Goal: Check status

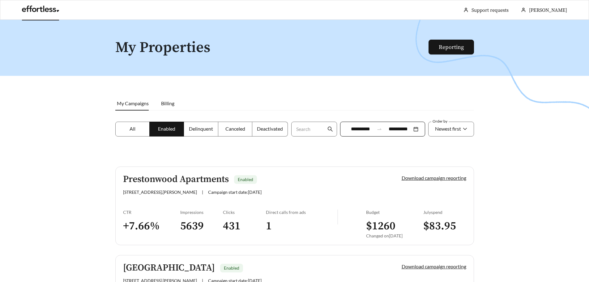
scroll to position [923, 0]
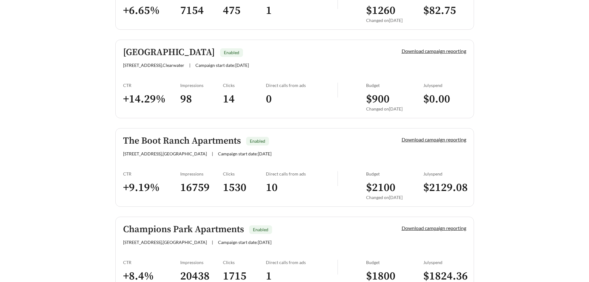
click at [229, 139] on h5 "The Boot Ranch Apartments" at bounding box center [182, 141] width 118 height 10
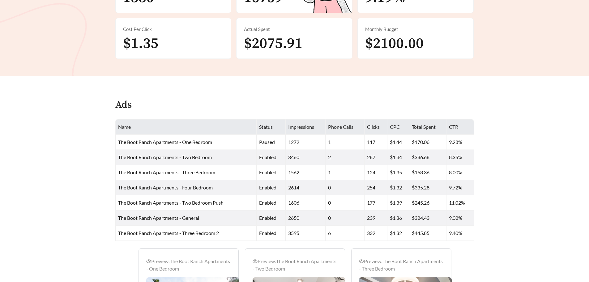
scroll to position [217, 0]
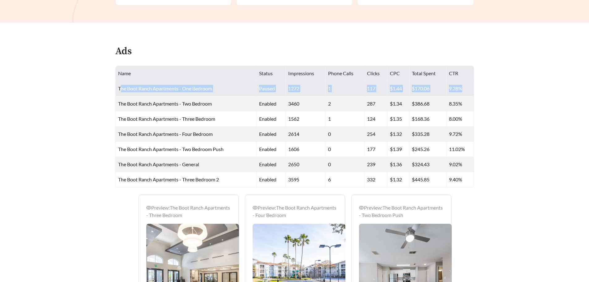
drag, startPoint x: 121, startPoint y: 90, endPoint x: 465, endPoint y: 86, distance: 344.4
click at [465, 86] on tr "The Boot Ranch Apartments - One Bedroom paused 1272 1 117 $1.44 $170.06 9.28%" at bounding box center [295, 88] width 359 height 15
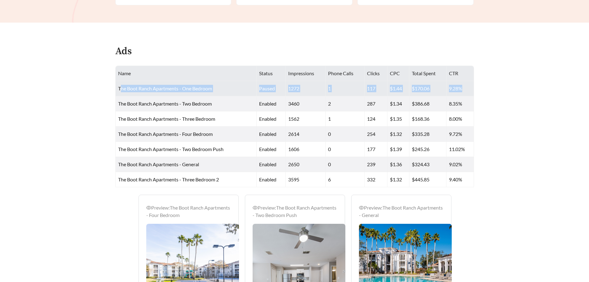
click at [266, 86] on span "paused" at bounding box center [267, 88] width 16 height 6
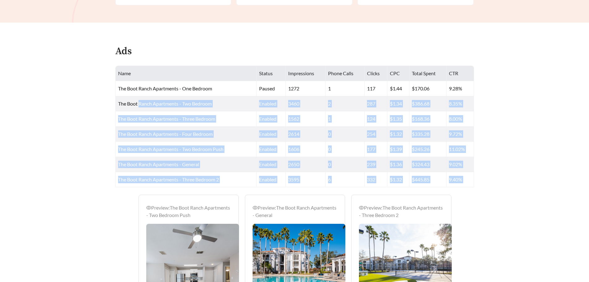
drag, startPoint x: 143, startPoint y: 106, endPoint x: 399, endPoint y: 191, distance: 269.9
click at [399, 191] on main "**********" at bounding box center [294, 137] width 589 height 669
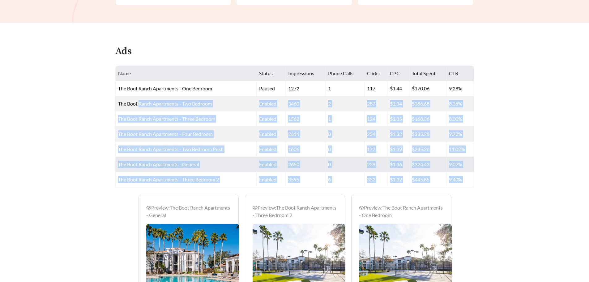
click at [262, 157] on td "enabled" at bounding box center [271, 164] width 29 height 15
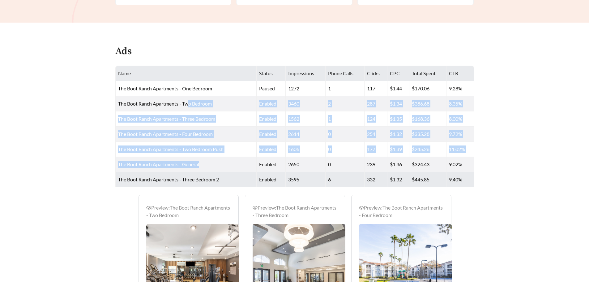
drag, startPoint x: 232, startPoint y: 142, endPoint x: 245, endPoint y: 175, distance: 36.0
click at [264, 172] on tbody "The Boot Ranch Apartments - One Bedroom paused 1272 1 117 $1.44 $170.06 9.28% T…" at bounding box center [295, 134] width 359 height 106
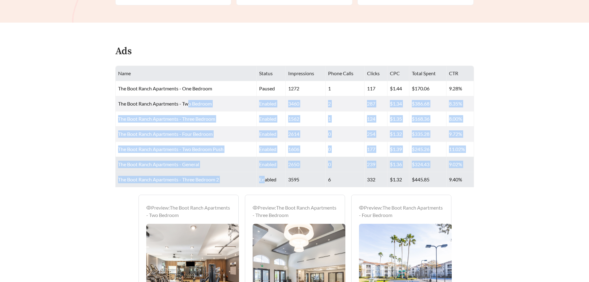
click at [182, 163] on span "The Boot Ranch Apartments - General" at bounding box center [158, 164] width 81 height 6
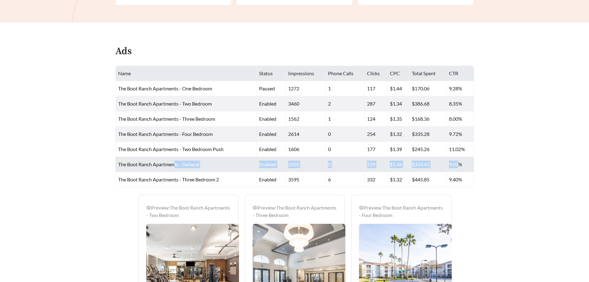
drag, startPoint x: 174, startPoint y: 167, endPoint x: 458, endPoint y: 166, distance: 283.7
click at [458, 166] on tr "The Boot Ranch Apartments - General enabled 2650 0 239 $1.36 $324.43 9.02%" at bounding box center [295, 164] width 359 height 15
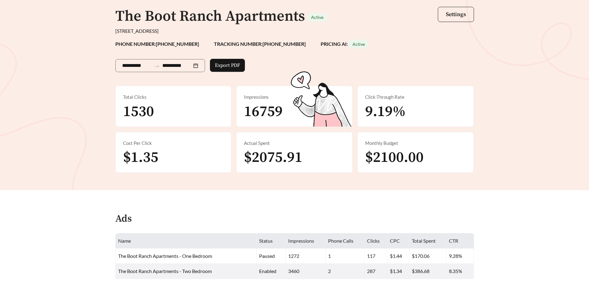
scroll to position [31, 0]
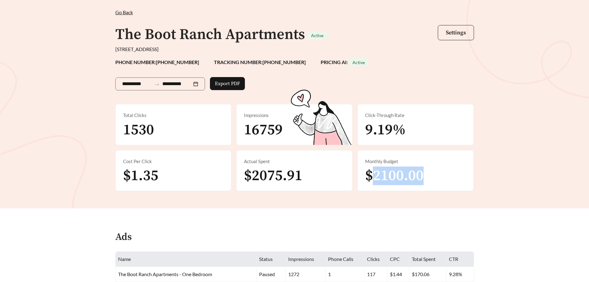
drag, startPoint x: 376, startPoint y: 179, endPoint x: 459, endPoint y: 183, distance: 82.7
click at [459, 183] on div "Monthly Budget $2100.00" at bounding box center [416, 170] width 116 height 41
click at [413, 169] on span "$2100.00" at bounding box center [394, 175] width 58 height 19
click at [407, 177] on span "$2100.00" at bounding box center [394, 175] width 58 height 19
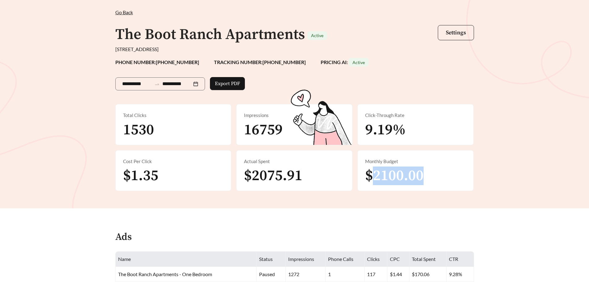
click at [406, 177] on span "$2100.00" at bounding box center [394, 175] width 58 height 19
drag, startPoint x: 370, startPoint y: 174, endPoint x: 428, endPoint y: 177, distance: 57.6
click at [428, 177] on div "Monthly Budget $2100.00" at bounding box center [416, 170] width 116 height 41
click at [129, 89] on div "**********" at bounding box center [160, 83] width 90 height 13
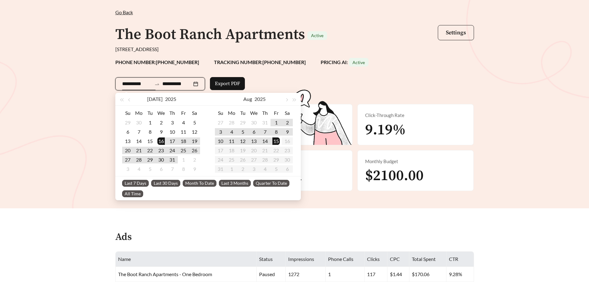
click at [80, 137] on div "**********" at bounding box center [294, 98] width 589 height 219
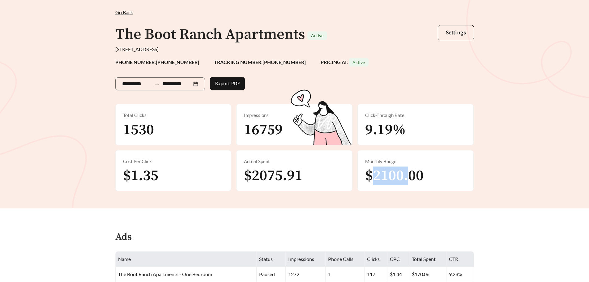
drag, startPoint x: 373, startPoint y: 179, endPoint x: 412, endPoint y: 174, distance: 39.2
click at [412, 174] on span "$2100.00" at bounding box center [394, 175] width 58 height 19
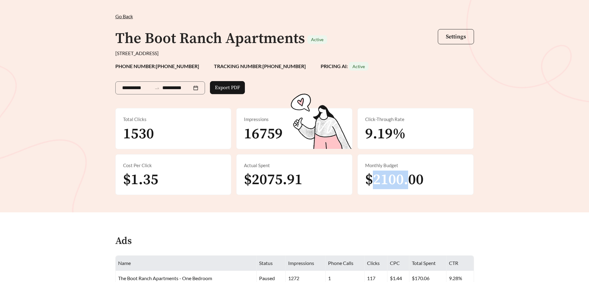
scroll to position [0, 0]
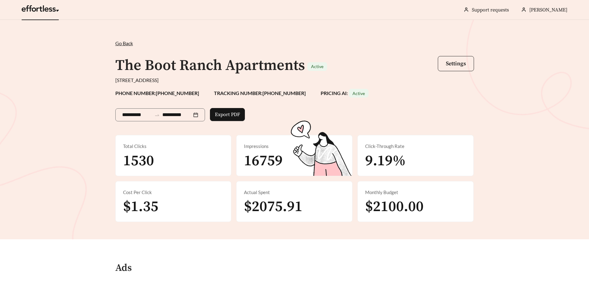
click at [123, 40] on div "Go Back /" at bounding box center [294, 43] width 359 height 7
click at [124, 42] on span "Go Back" at bounding box center [124, 43] width 18 height 6
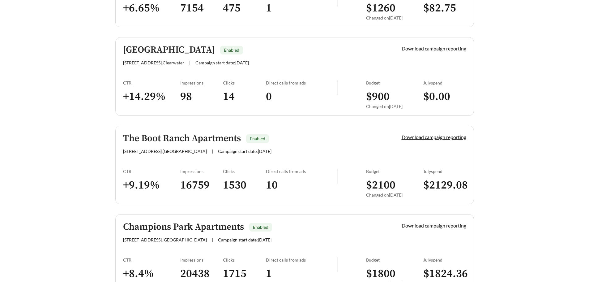
scroll to position [959, 0]
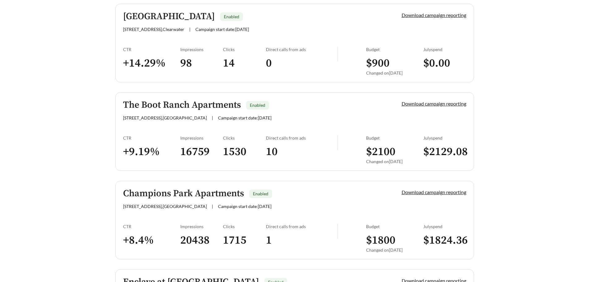
click at [179, 191] on h5 "Champions Park Apartments" at bounding box center [183, 193] width 121 height 10
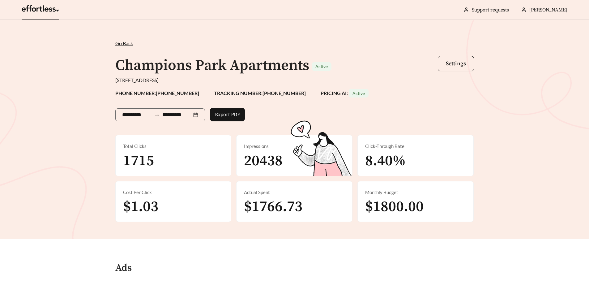
click at [395, 207] on span "$1800.00" at bounding box center [394, 206] width 58 height 19
click at [124, 40] on div "Go Back /" at bounding box center [294, 43] width 359 height 7
drag, startPoint x: 253, startPoint y: 209, endPoint x: 301, endPoint y: 207, distance: 48.6
click at [301, 207] on span "$1766.73" at bounding box center [273, 206] width 58 height 19
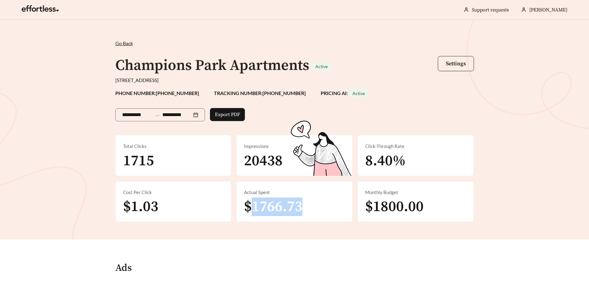
click at [279, 209] on span "$1766.73" at bounding box center [273, 206] width 58 height 19
click at [270, 212] on span "$1766.73" at bounding box center [273, 206] width 58 height 19
click at [260, 208] on span "$1766.73" at bounding box center [273, 206] width 58 height 19
click at [260, 207] on span "$1766.73" at bounding box center [273, 206] width 58 height 19
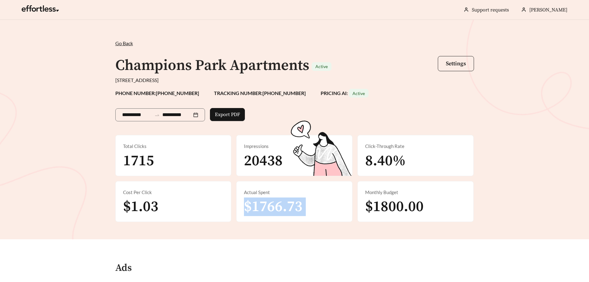
click at [260, 207] on span "$1766.73" at bounding box center [273, 206] width 58 height 19
click at [265, 204] on span "$1766.73" at bounding box center [273, 206] width 58 height 19
click at [394, 198] on span "$1800.00" at bounding box center [394, 206] width 58 height 19
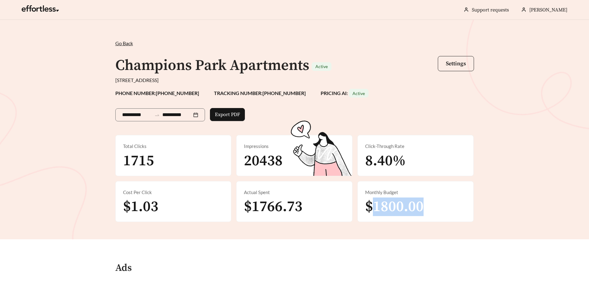
click at [394, 198] on span "$1800.00" at bounding box center [394, 206] width 58 height 19
click at [380, 193] on div "Monthly Budget" at bounding box center [415, 192] width 101 height 7
click at [377, 205] on span "$1800.00" at bounding box center [394, 206] width 58 height 19
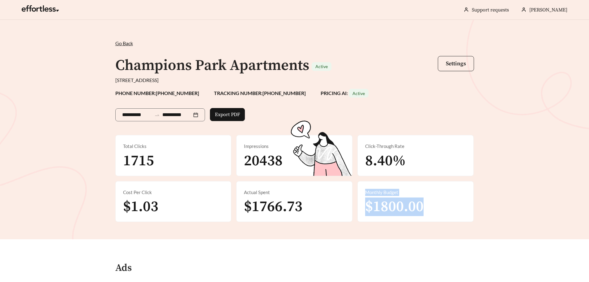
drag, startPoint x: 368, startPoint y: 194, endPoint x: 435, endPoint y: 209, distance: 68.9
click at [435, 209] on div "Monthly Budget $1800.00" at bounding box center [416, 201] width 116 height 41
click at [254, 192] on div "Actual Spent" at bounding box center [294, 192] width 101 height 7
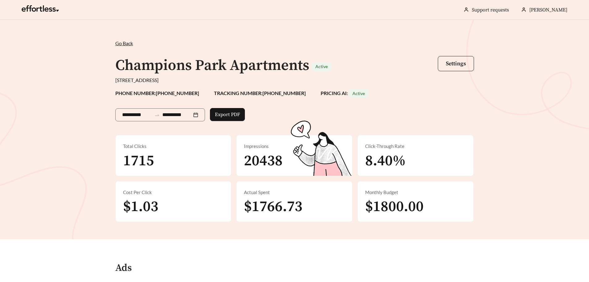
click at [257, 202] on span "$1766.73" at bounding box center [273, 206] width 58 height 19
drag, startPoint x: 375, startPoint y: 206, endPoint x: 443, endPoint y: 206, distance: 67.4
click at [443, 206] on div "Monthly Budget $1800.00" at bounding box center [416, 201] width 116 height 41
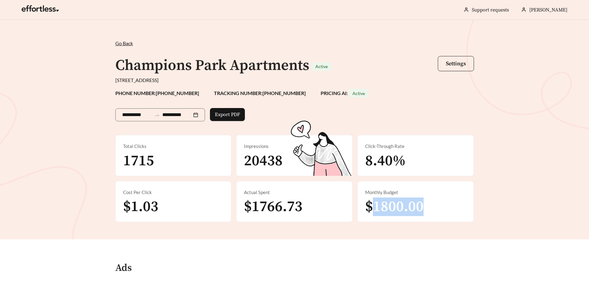
click at [382, 210] on span "$1800.00" at bounding box center [394, 206] width 58 height 19
